Goal: Task Accomplishment & Management: Manage account settings

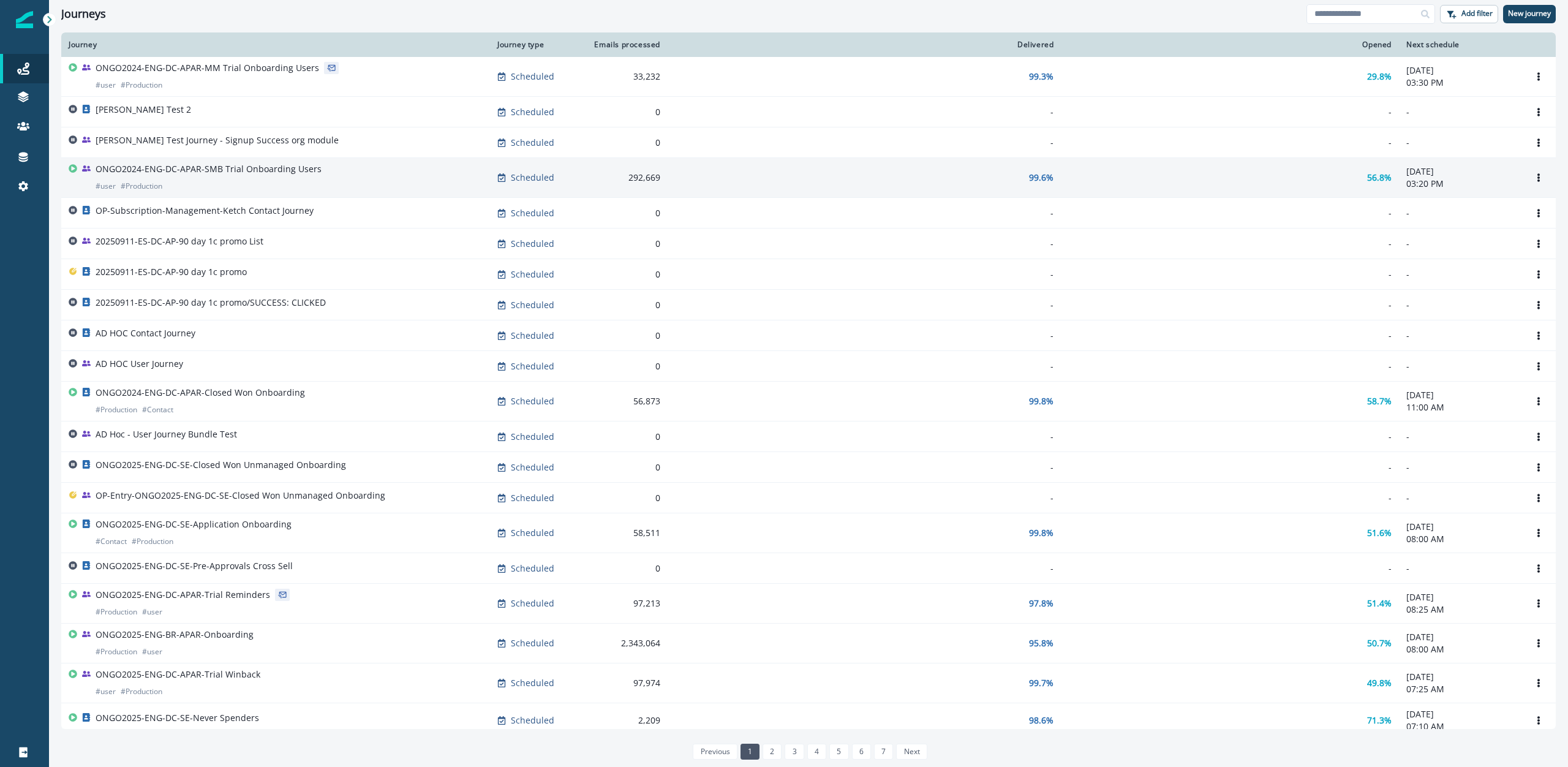
click at [206, 163] on p "ONGO2024-ENG-DC-APAR-SMB Trial Onboarding Users" at bounding box center [208, 169] width 226 height 12
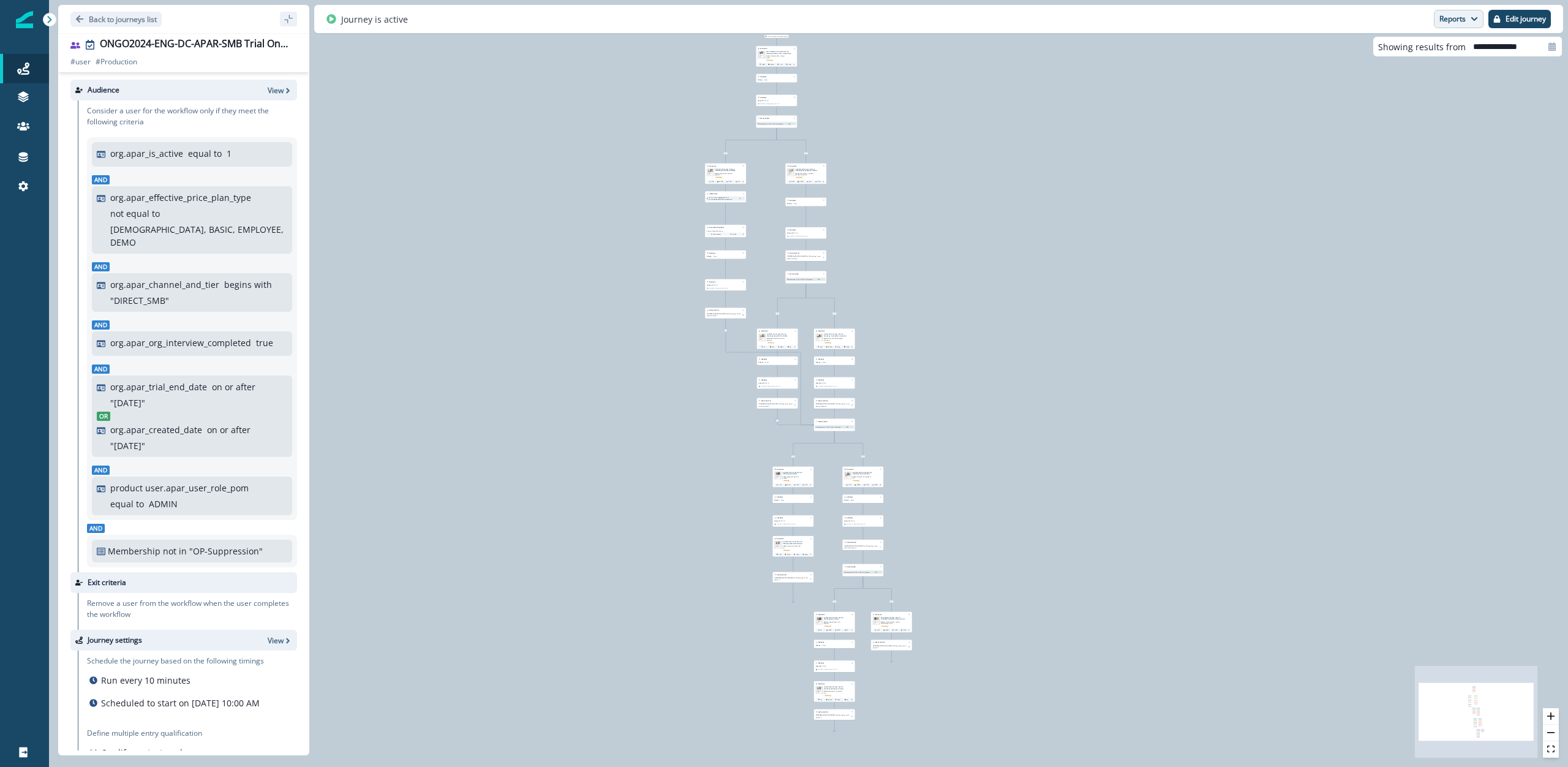
click at [1462, 23] on button "Reports" at bounding box center [1459, 19] width 50 height 18
click at [1539, 22] on p "Edit journey" at bounding box center [1526, 19] width 41 height 9
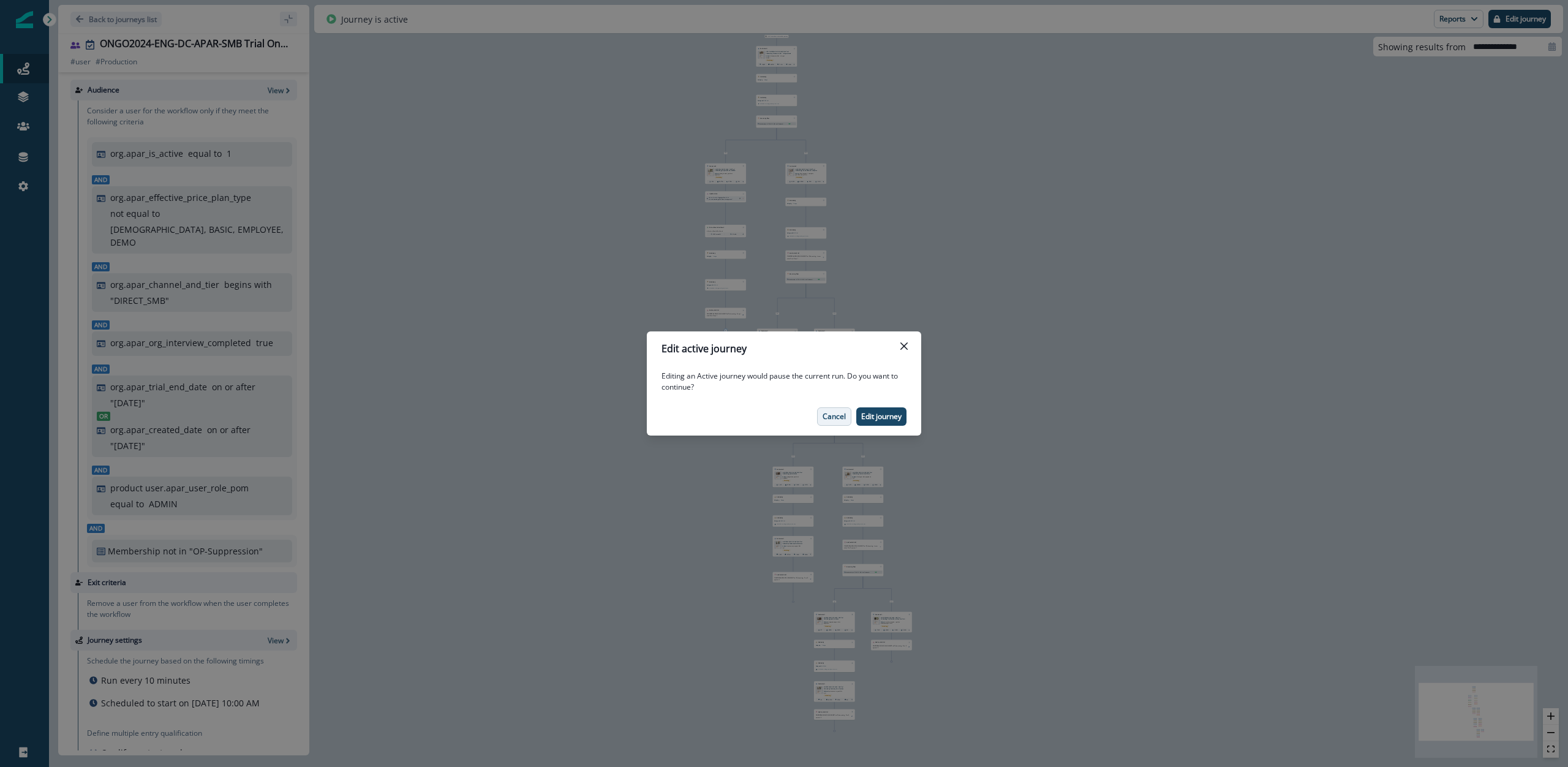
click at [830, 420] on p "Cancel" at bounding box center [834, 416] width 23 height 9
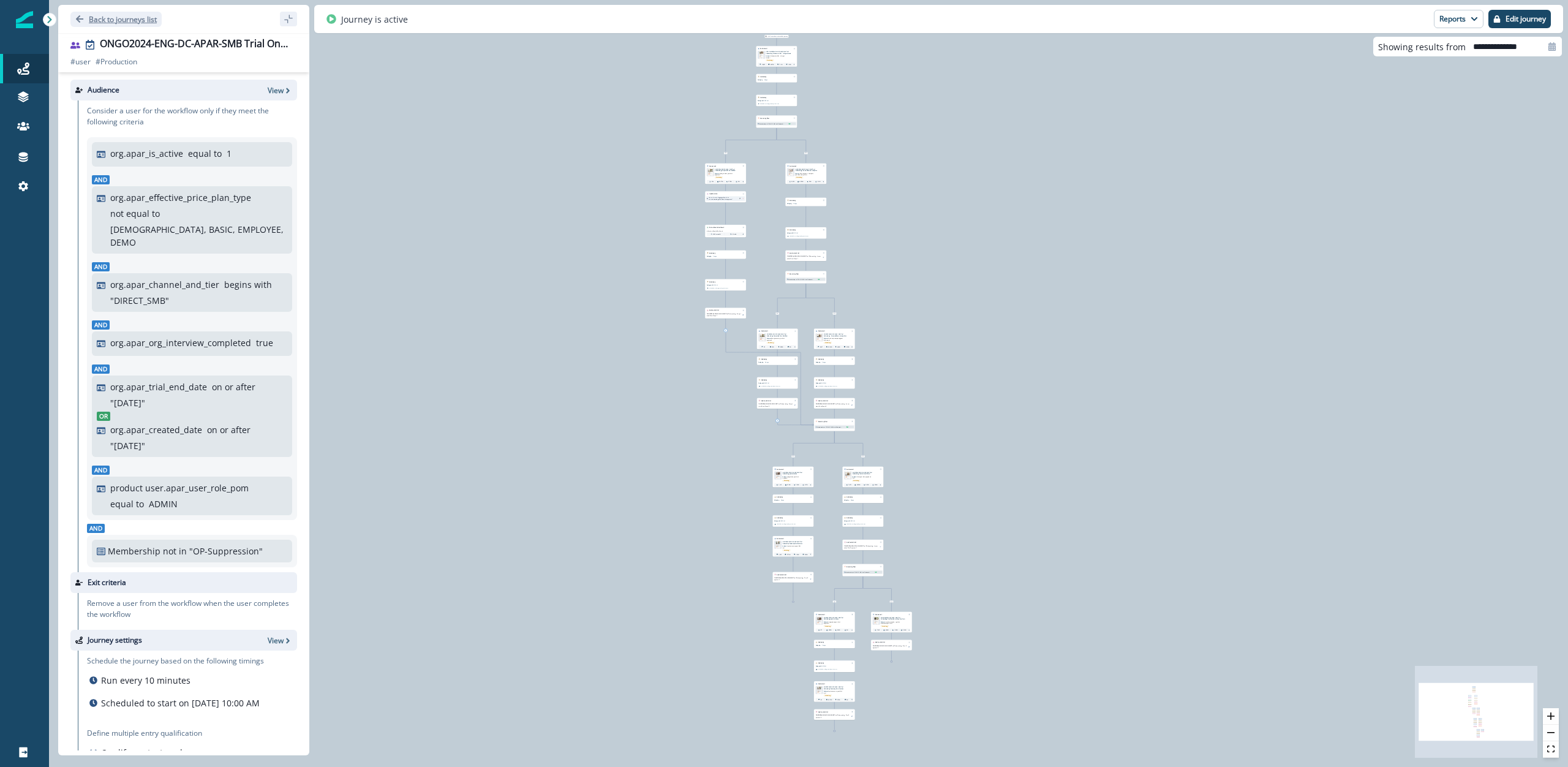
click at [100, 16] on p "Back to journeys list" at bounding box center [123, 19] width 68 height 10
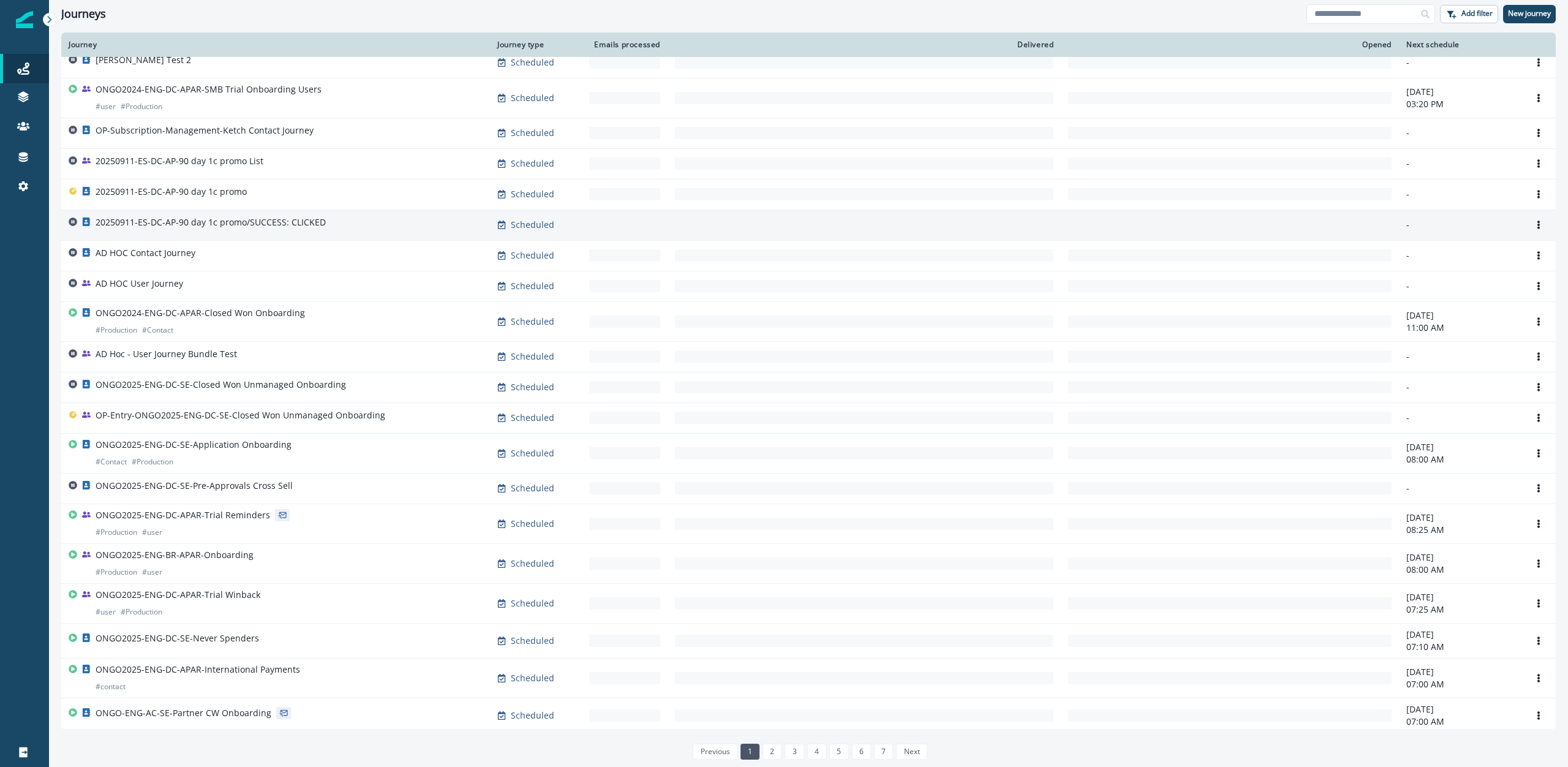
scroll to position [73, 0]
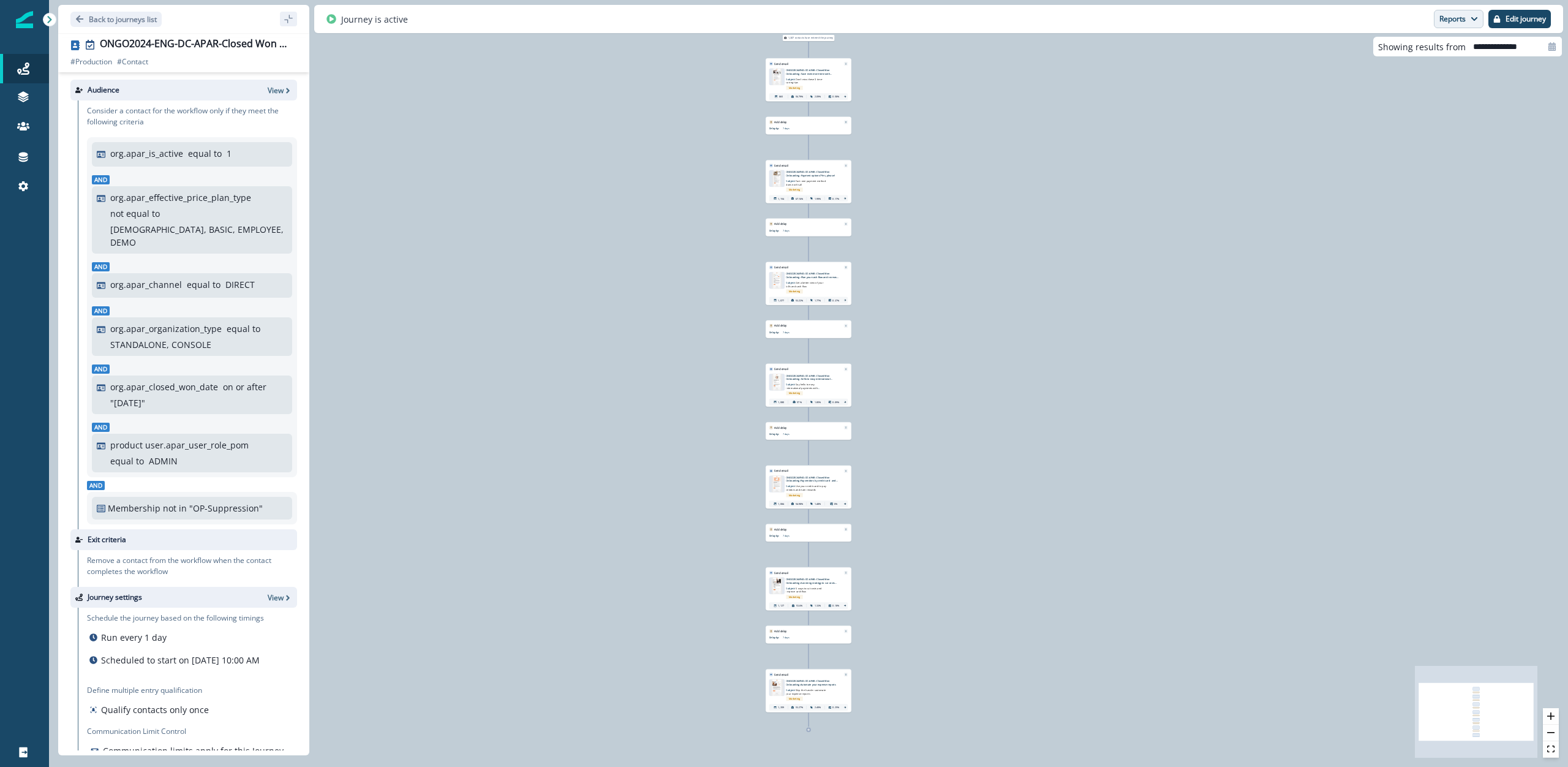
click at [1449, 15] on button "Reports" at bounding box center [1459, 19] width 50 height 18
click at [1503, 18] on button "Edit journey" at bounding box center [1520, 19] width 63 height 18
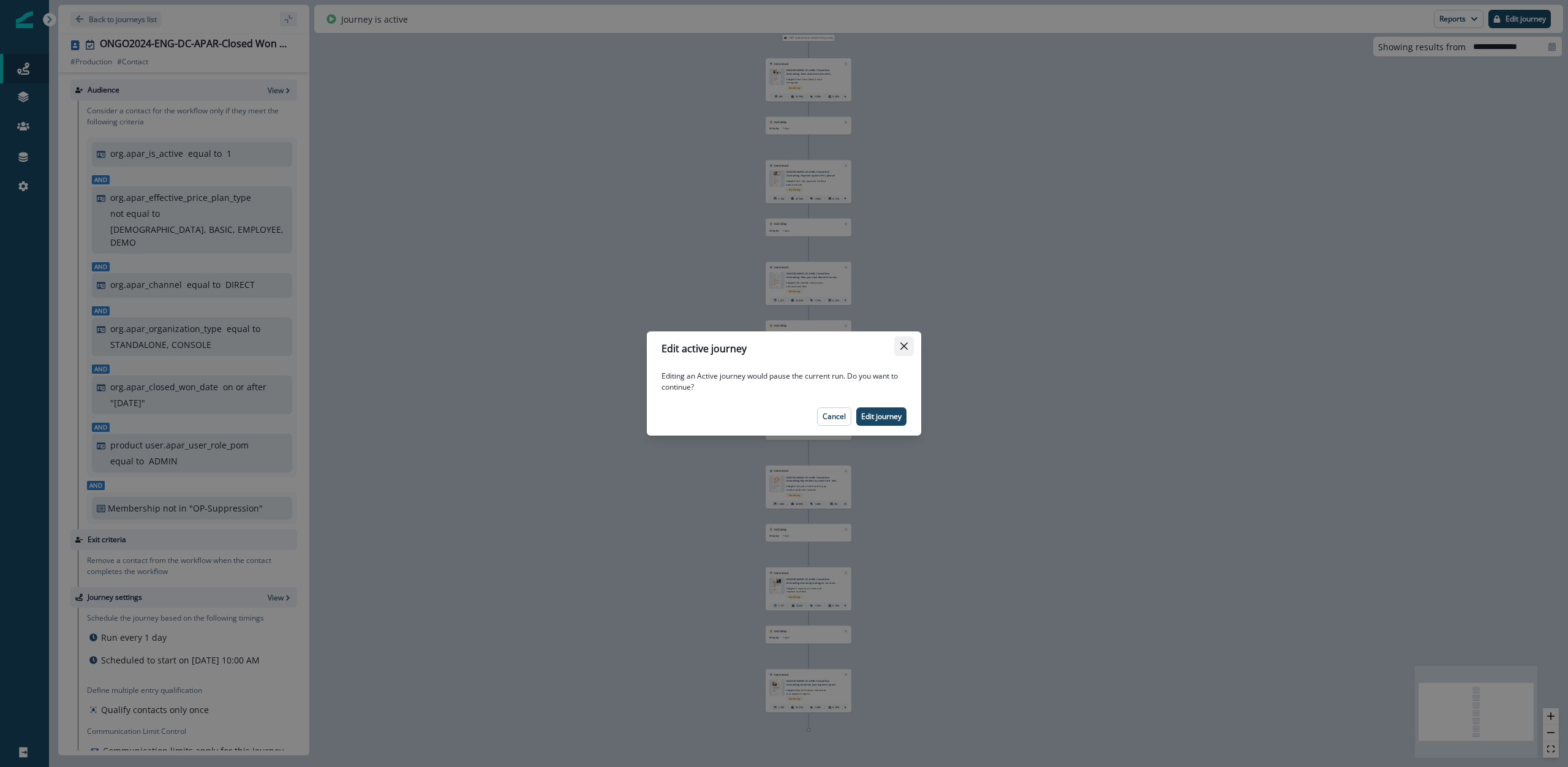
click at [902, 350] on button "Close" at bounding box center [905, 347] width 20 height 20
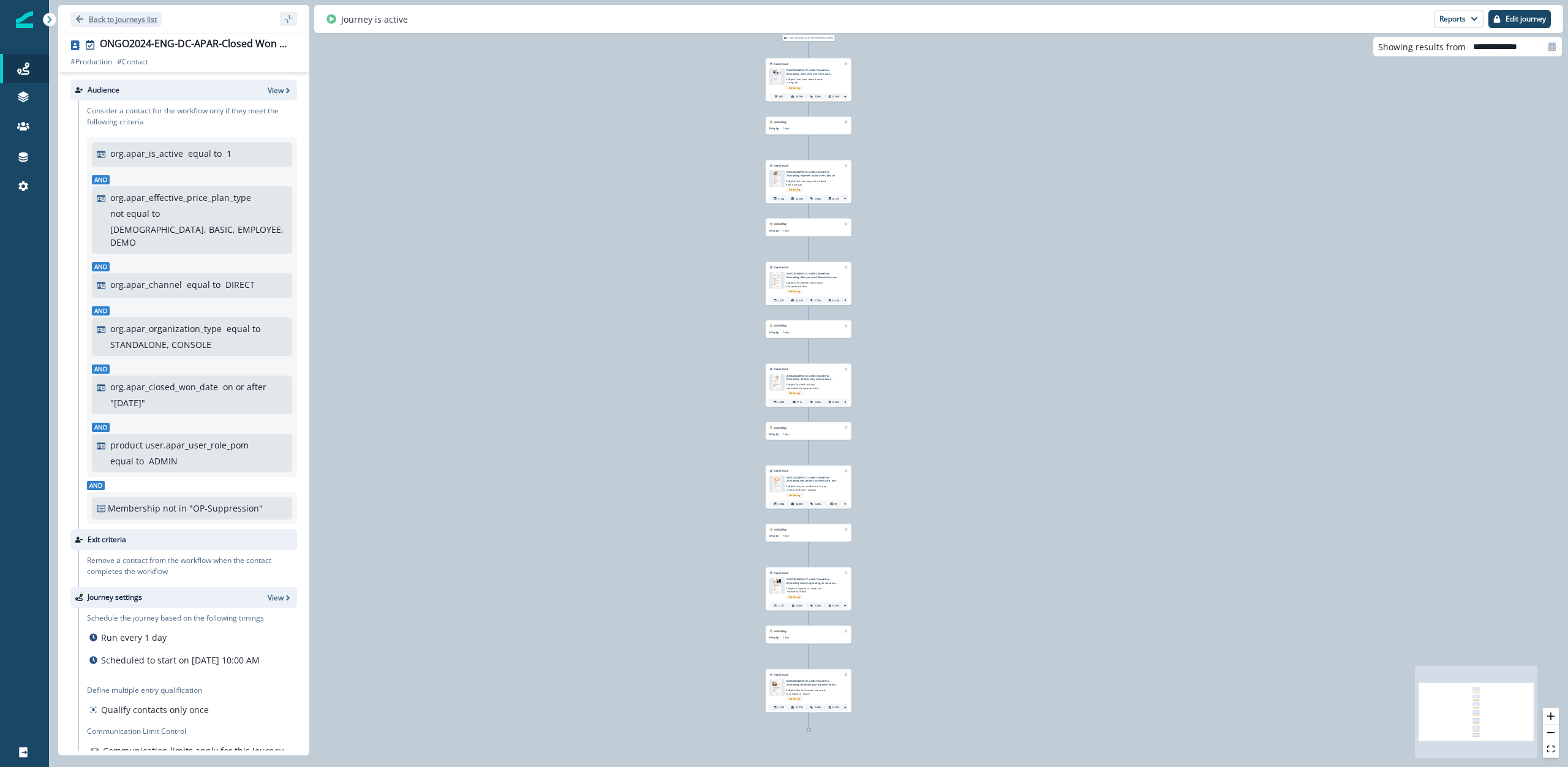
click at [92, 20] on p "Back to journeys list" at bounding box center [123, 19] width 68 height 10
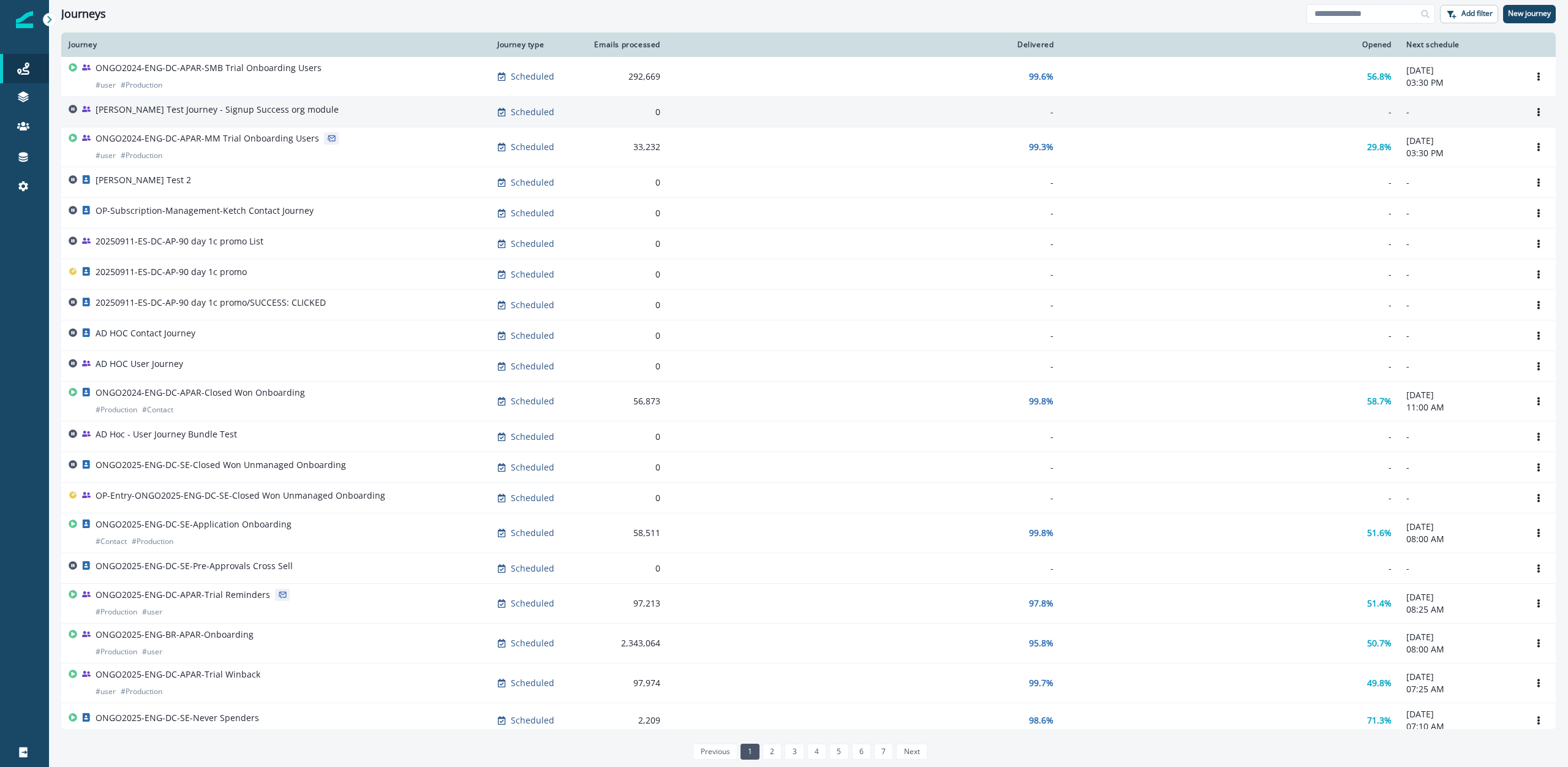
click at [172, 109] on p "[PERSON_NAME] Test Journey - Signup Success org module" at bounding box center [217, 110] width 243 height 12
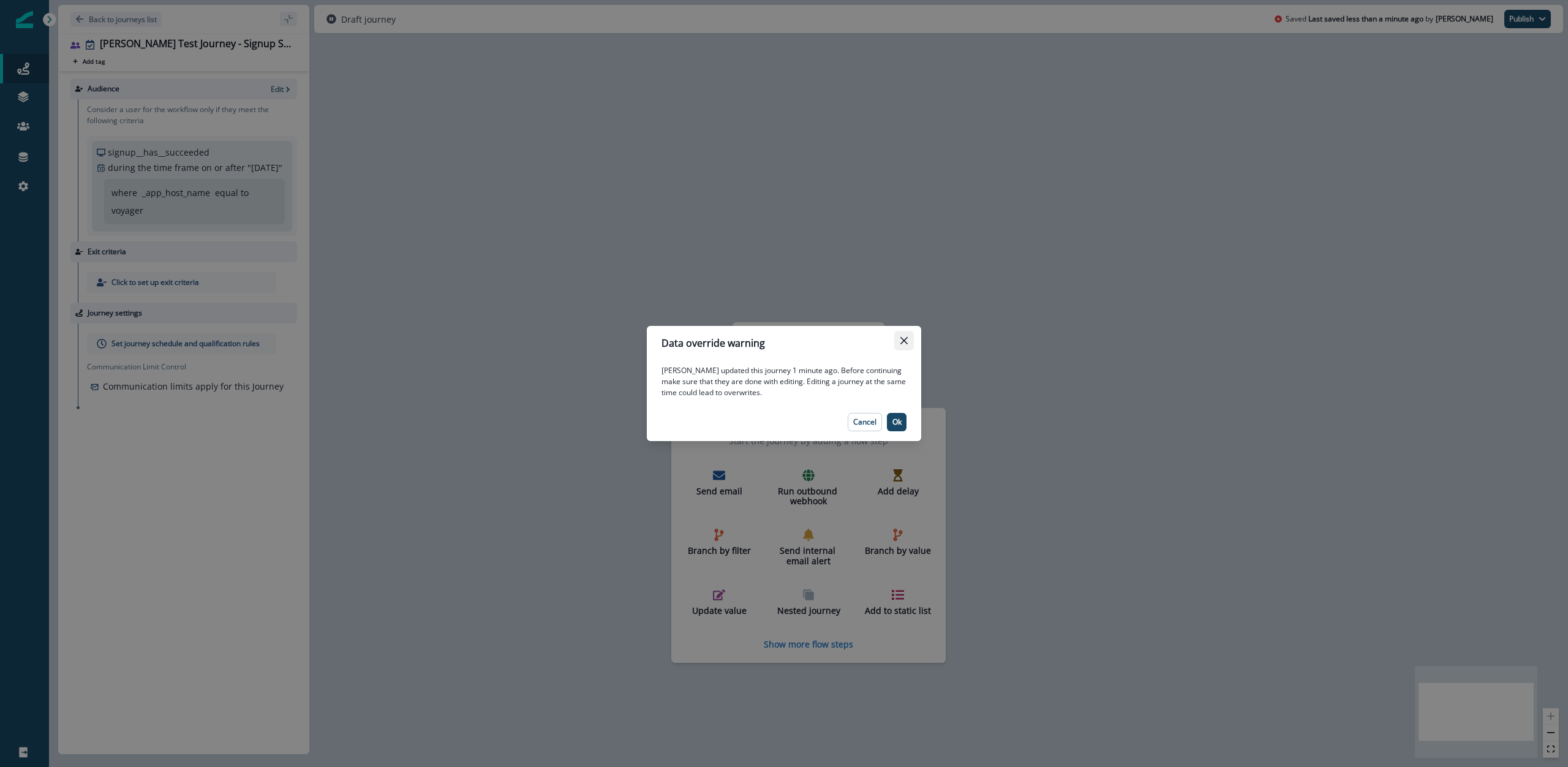
click at [899, 337] on button "Close" at bounding box center [905, 341] width 20 height 20
